Goal: Task Accomplishment & Management: Manage account settings

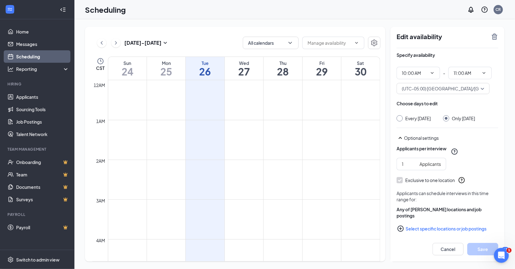
scroll to position [372, 0]
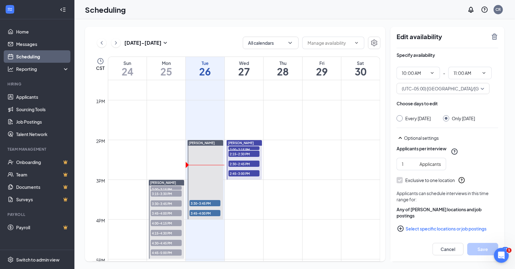
scroll to position [499, 0]
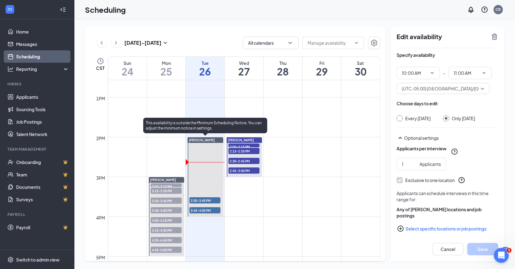
click at [206, 202] on span "3:30-3:45 PM" at bounding box center [204, 200] width 31 height 6
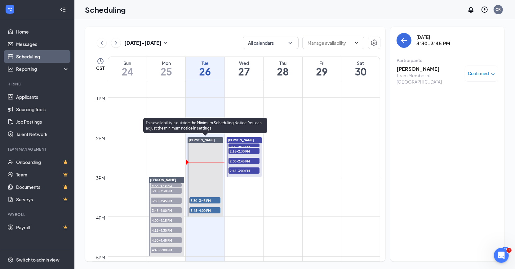
click at [204, 211] on span "3:45-4:00 PM" at bounding box center [204, 210] width 31 height 6
click at [245, 203] on td at bounding box center [244, 201] width 272 height 10
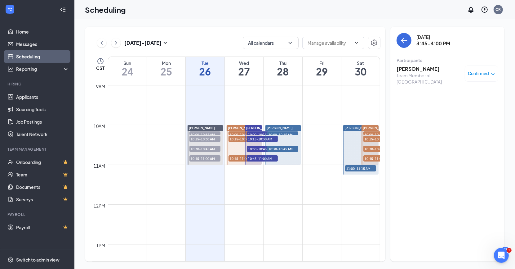
scroll to position [352, 0]
click at [255, 132] on span "10:00-10:15 AM" at bounding box center [262, 134] width 31 height 6
click at [294, 133] on span "10:00-10:15 AM" at bounding box center [282, 134] width 31 height 6
click at [292, 150] on span "10:30-10:45 AM" at bounding box center [282, 149] width 31 height 6
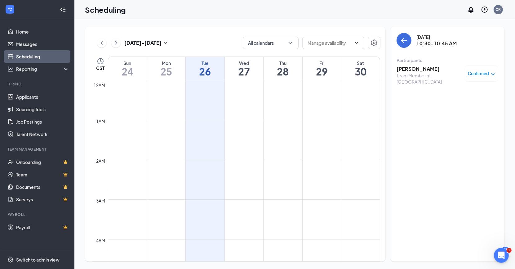
click at [307, 10] on div "Scheduling CR" at bounding box center [294, 9] width 441 height 19
